Goal: Task Accomplishment & Management: Complete application form

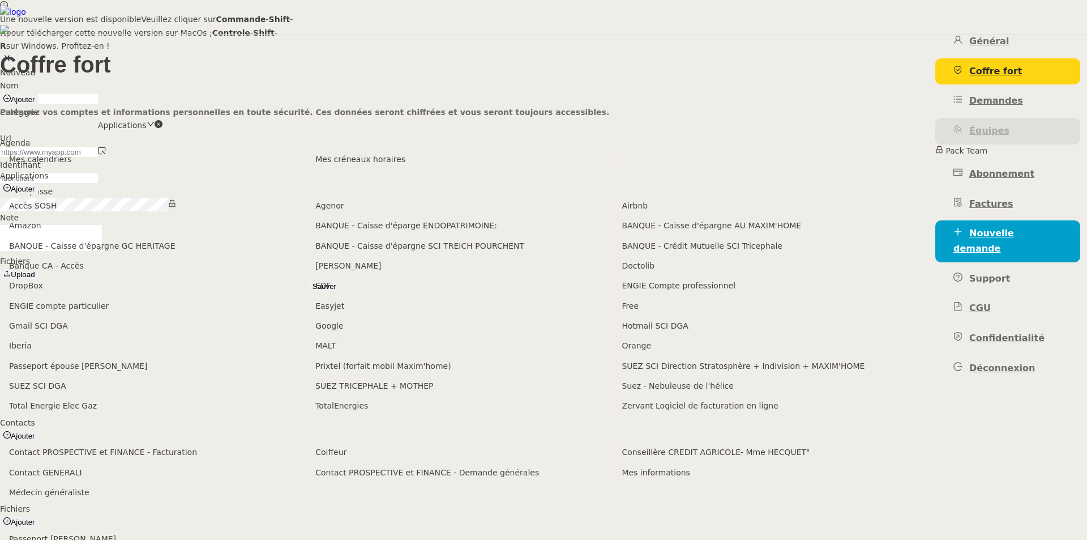
click at [98, 148] on input "text" at bounding box center [49, 152] width 98 height 10
paste input "[URL][DOMAIN_NAME][DOMAIN_NAME]"
type input "[URL][DOMAIN_NAME][DOMAIN_NAME]"
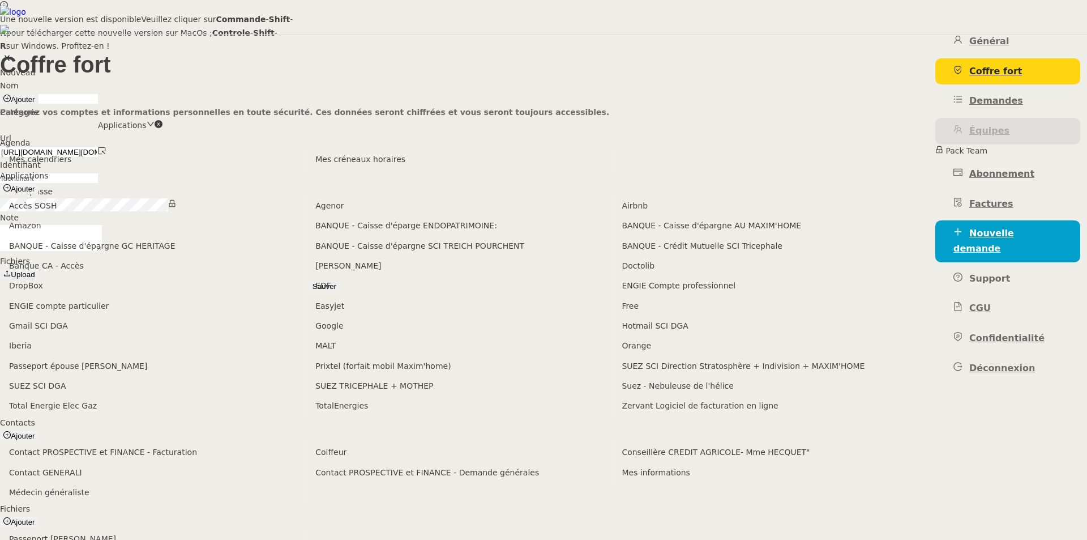
click at [106, 151] on icon at bounding box center [102, 150] width 7 height 7
click at [98, 174] on input at bounding box center [49, 178] width 98 height 10
paste input "[EMAIL_ADDRESS][DOMAIN_NAME]"
type input "[EMAIL_ADDRESS][DOMAIN_NAME]"
click at [19, 221] on nz-form-label "Note" at bounding box center [9, 217] width 19 height 9
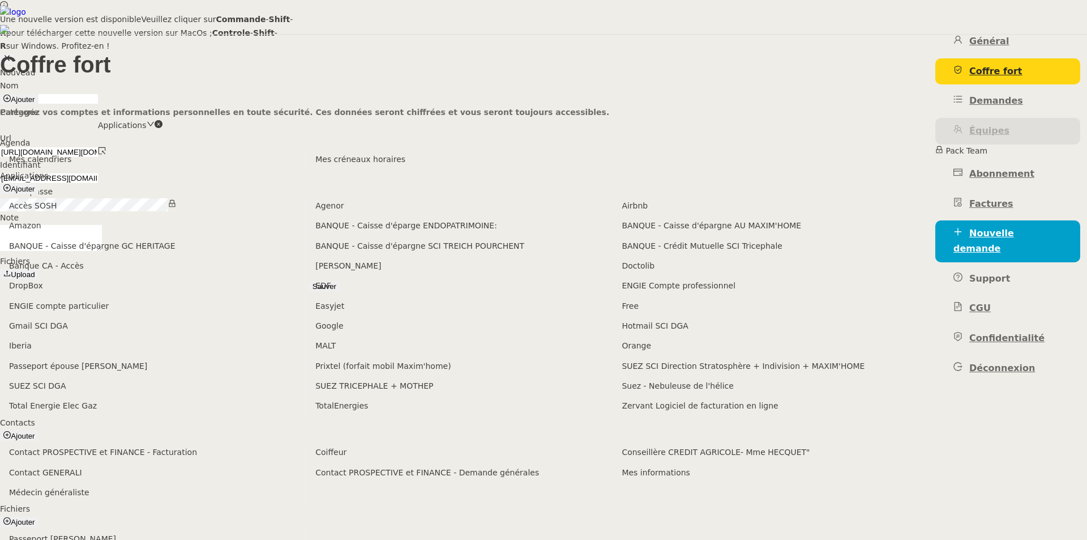
click at [102, 234] on textarea at bounding box center [51, 238] width 102 height 26
click at [98, 100] on input at bounding box center [49, 99] width 98 height 10
type input "Impots pro"
click at [102, 242] on textarea at bounding box center [51, 238] width 102 height 26
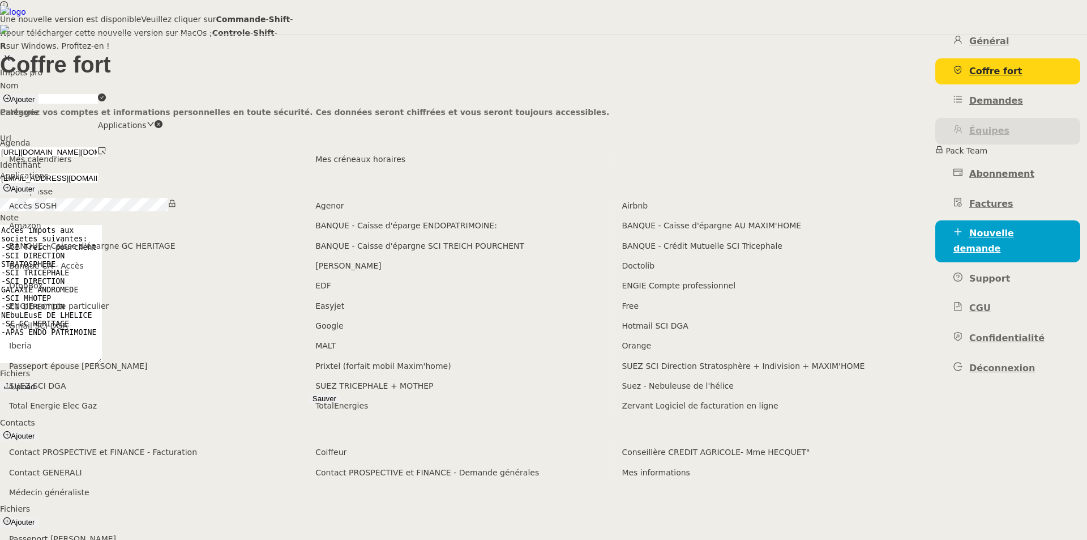
click at [102, 333] on textarea "Acces impots aux societes suivantes: -SCI Treich pourchent -SCI DIRECTION STRAT…" at bounding box center [51, 294] width 102 height 138
click at [102, 345] on textarea "Acces impots aux societes suivantes: -SCI Treich pourchent -SCI DIRECTION STRAT…" at bounding box center [51, 304] width 102 height 159
click at [102, 362] on textarea "Acces impots aux societes suivantes: -SCI Treich pourchent -SCI DIRECTION STRAT…" at bounding box center [51, 304] width 102 height 159
click at [102, 303] on textarea "Acces impots aux societes suivantes: -SCI Treich pourchent -SCI DIRECTION STRAT…" at bounding box center [51, 304] width 102 height 159
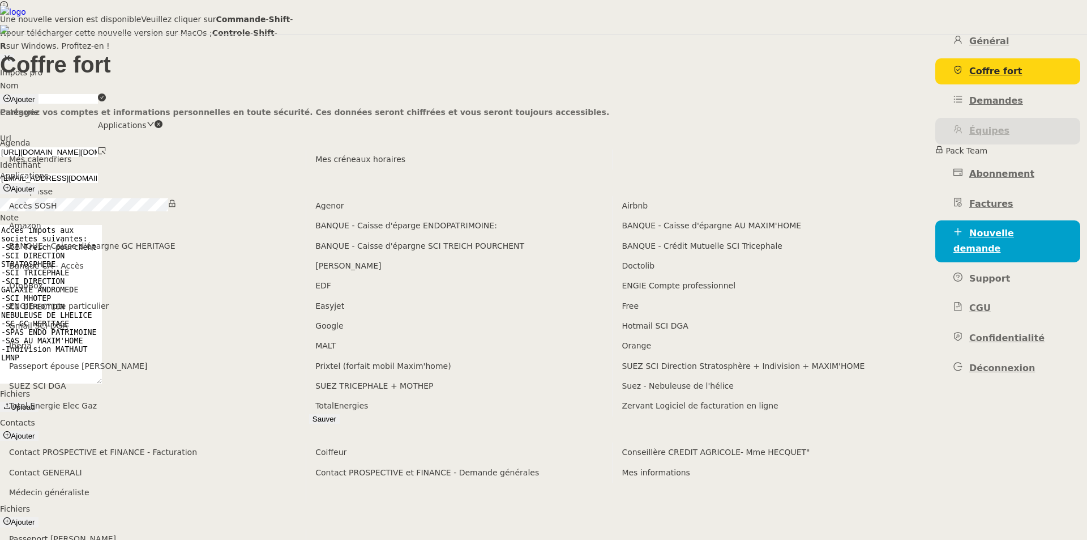
type textarea "Acces impots aux societes suivantes: -SCI Treich pourchent -SCI DIRECTION STRAT…"
click at [336, 423] on span "Sauver" at bounding box center [325, 419] width 24 height 8
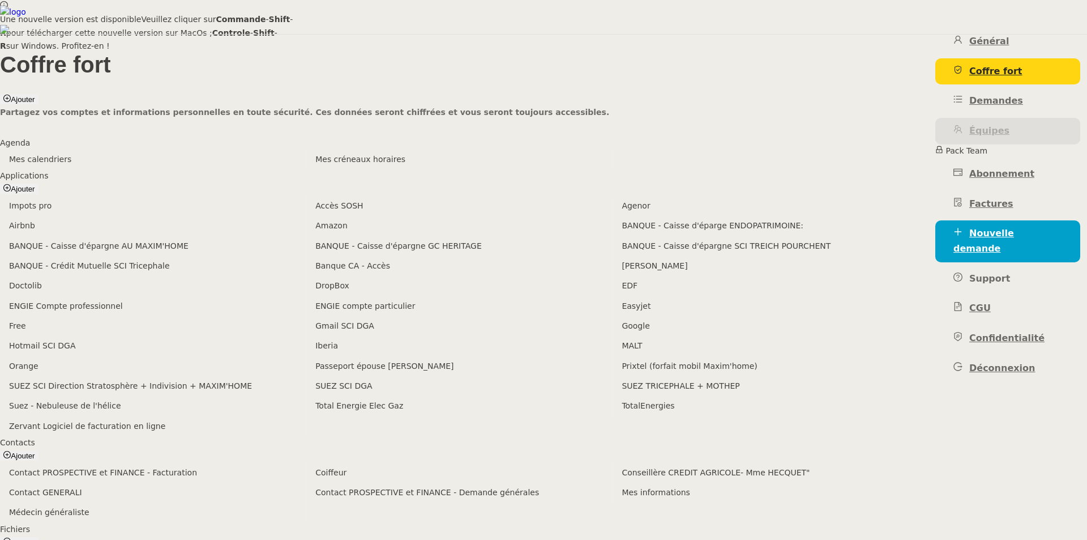
click at [355, 53] on nz-modal-container "Une nouvelle version est disponible Veuillez cliquer sur Commande - Shift - R p…" at bounding box center [543, 26] width 1087 height 53
